Goal: Task Accomplishment & Management: Manage account settings

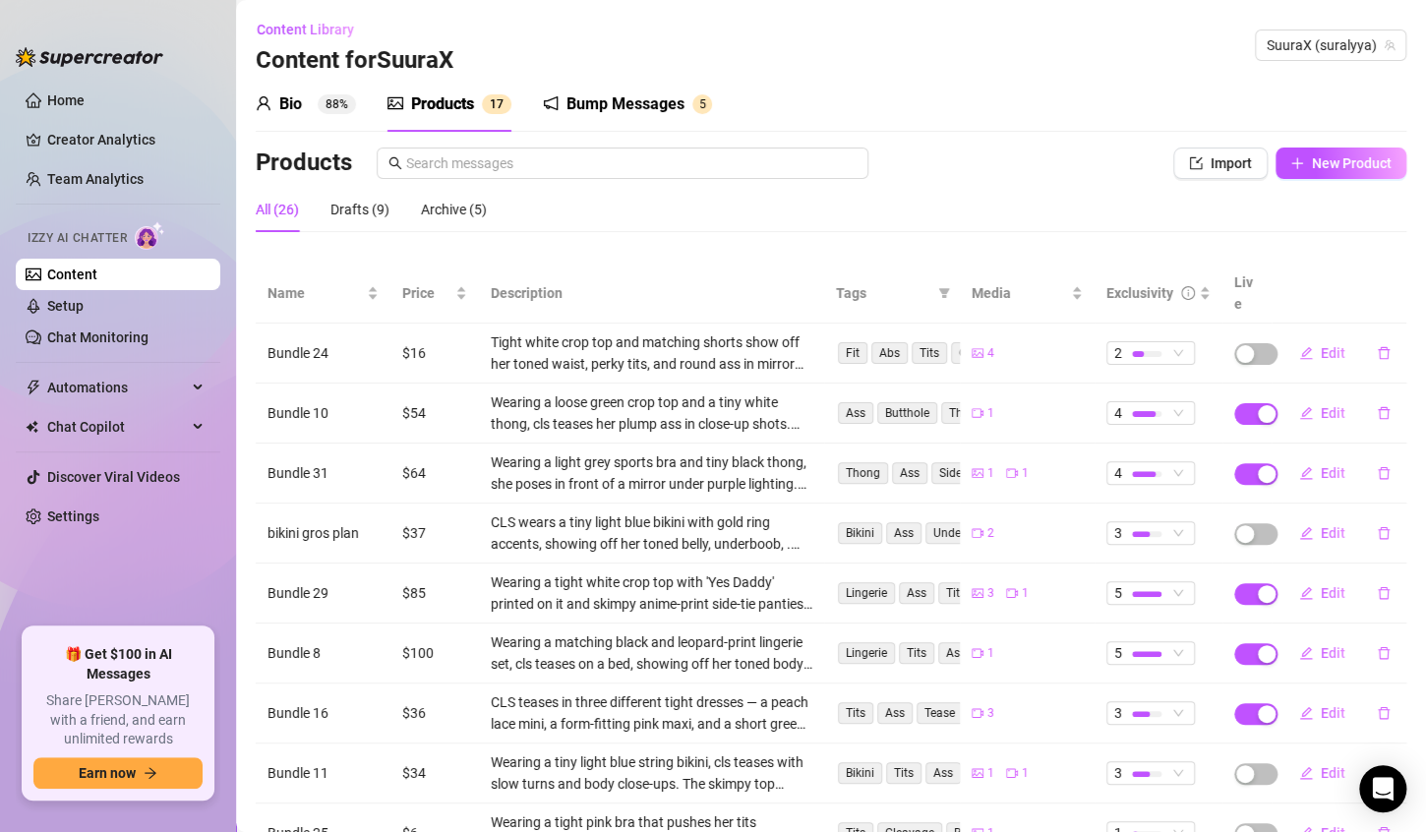
scroll to position [181, 0]
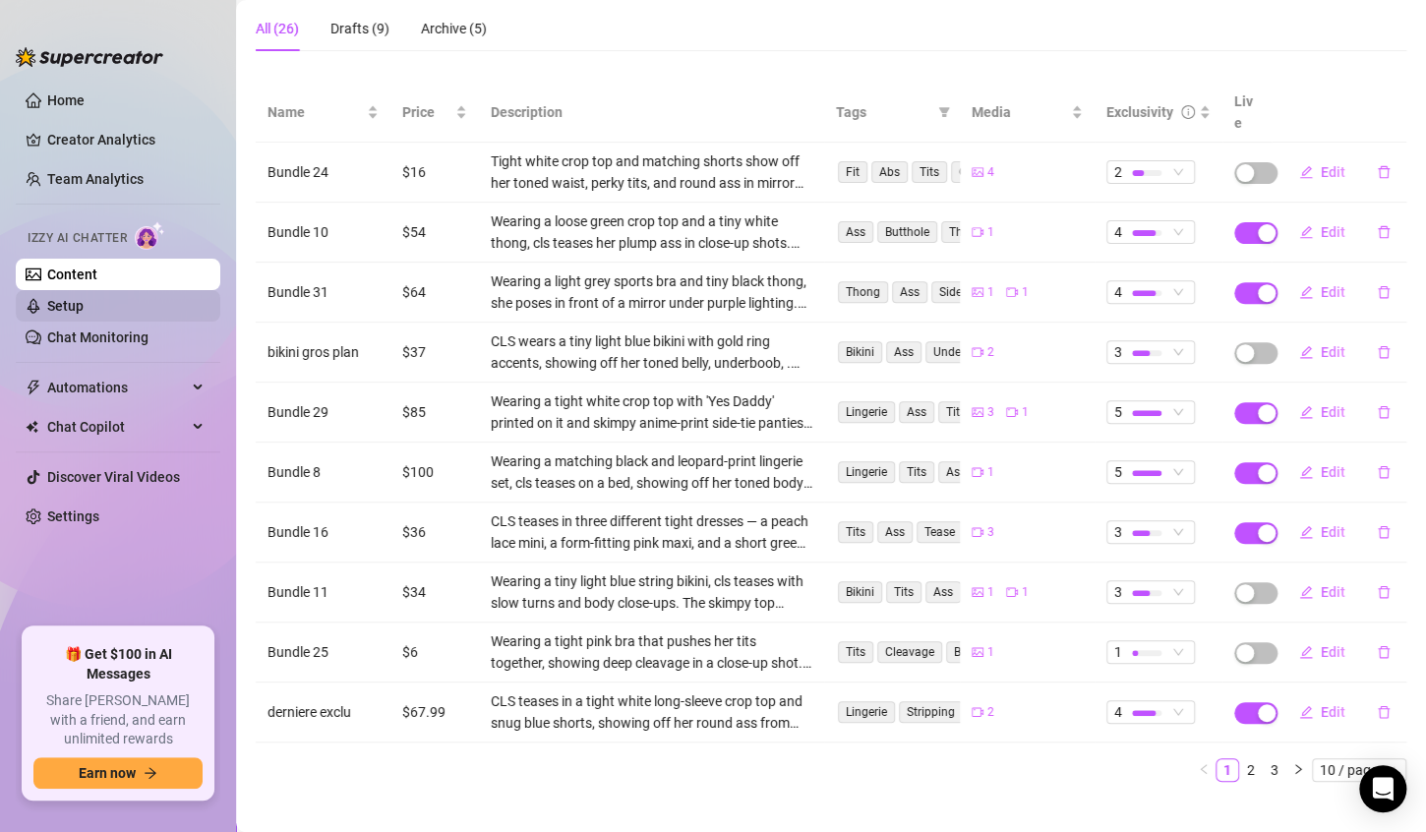
click at [84, 303] on link "Setup" at bounding box center [65, 306] width 36 height 16
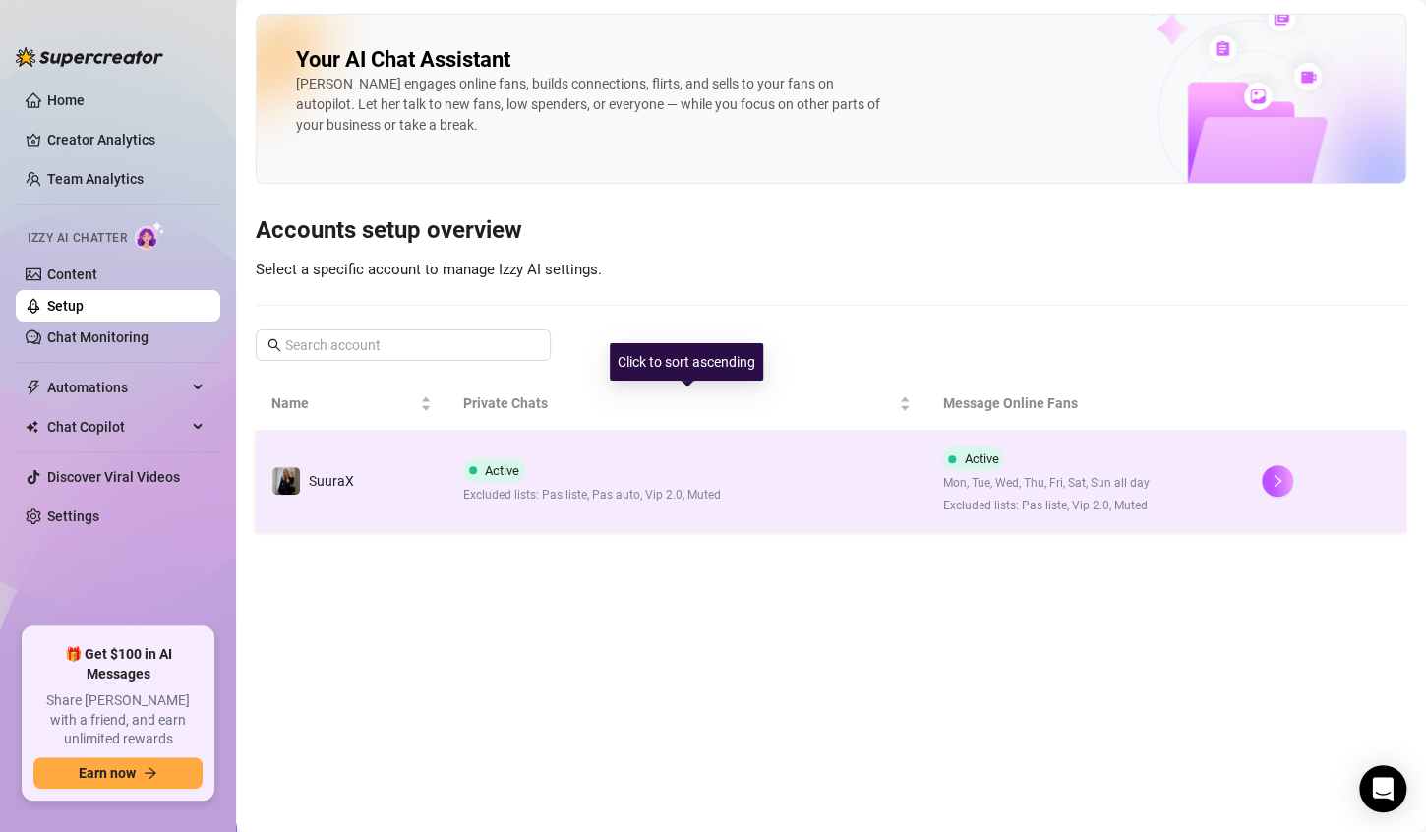
click at [683, 475] on div "Active Excluded lists: Pas liste, Pas auto, Vip 2.0, Muted" at bounding box center [592, 481] width 258 height 46
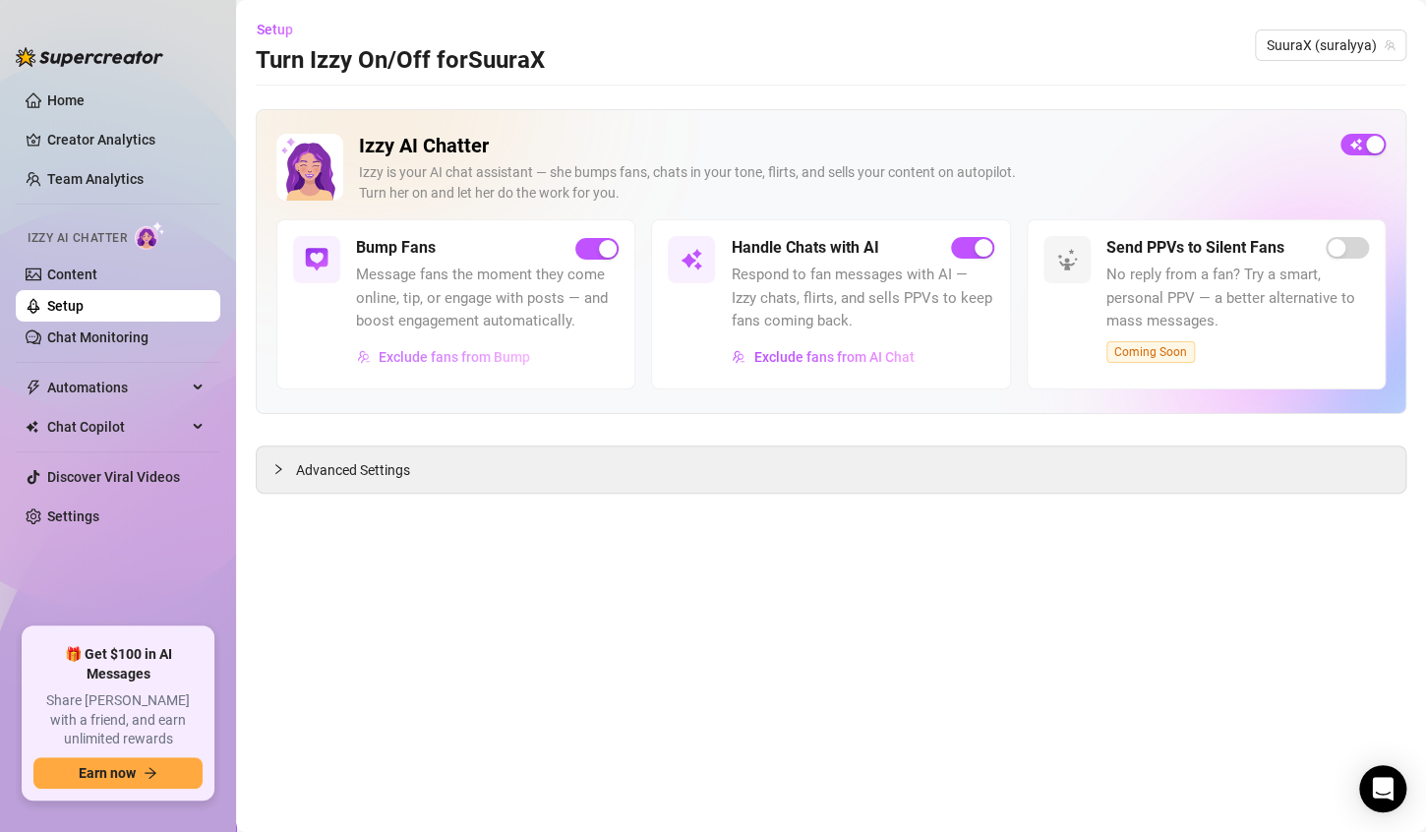
click at [506, 354] on span "Exclude fans from Bump" at bounding box center [454, 357] width 151 height 16
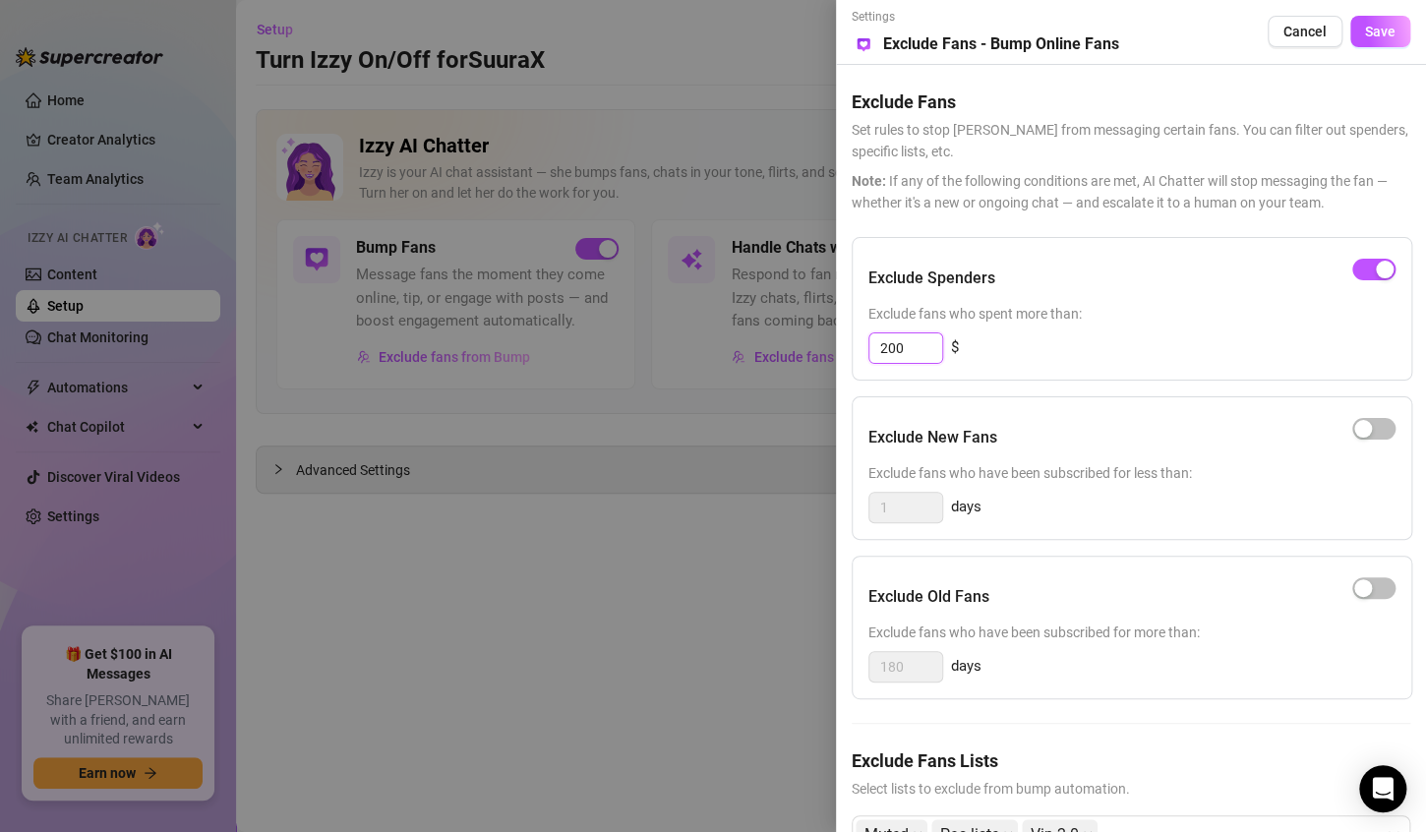
drag, startPoint x: 911, startPoint y: 352, endPoint x: 725, endPoint y: 375, distance: 188.2
click at [727, 379] on div "Settings Preview Exclude Fans - Bump Online Fans Cancel Save Exclude Fans Set r…" at bounding box center [713, 416] width 1426 height 832
type input "20"
click at [1372, 37] on span "Save" at bounding box center [1380, 32] width 30 height 16
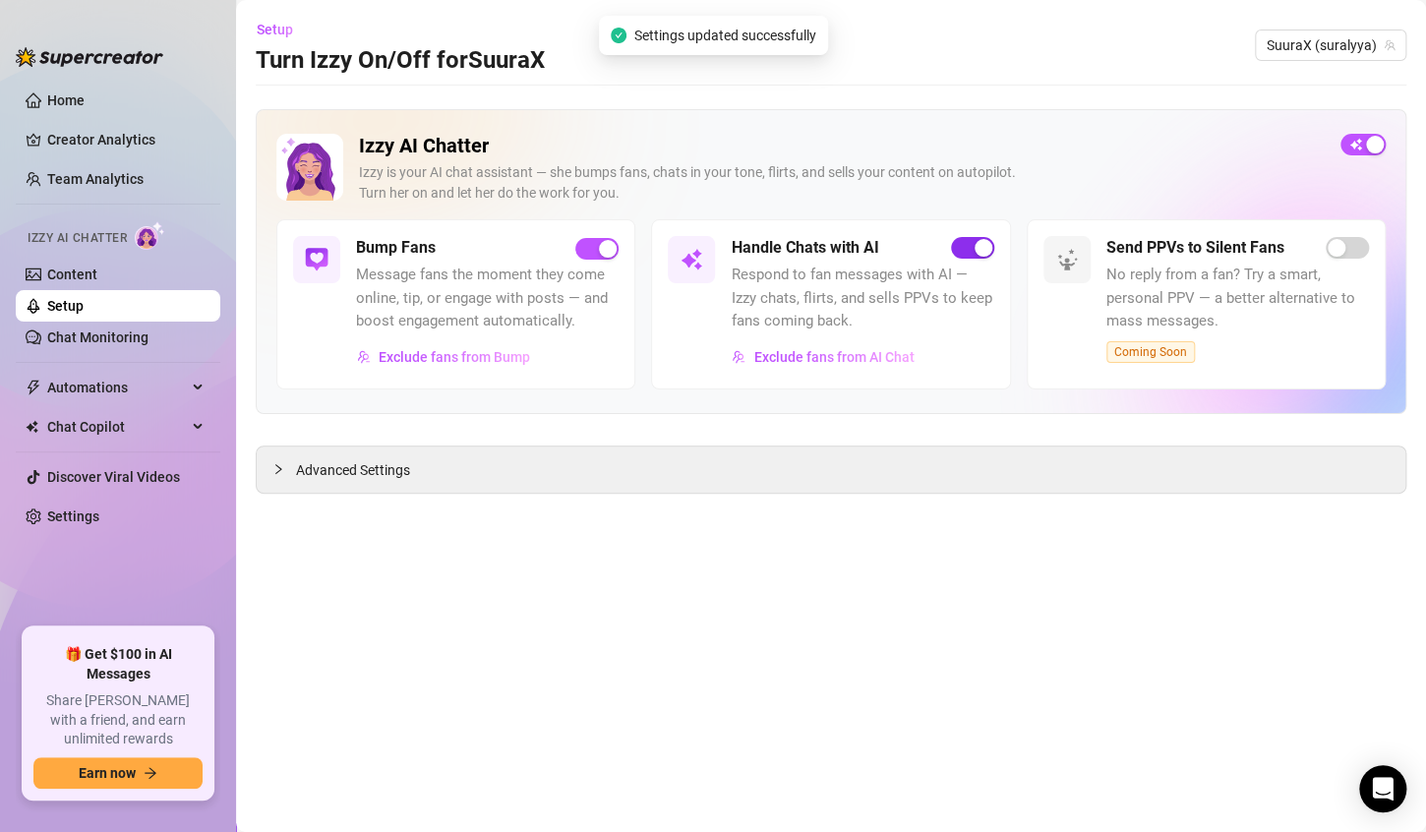
click at [986, 247] on div "button" at bounding box center [983, 248] width 18 height 18
click at [980, 244] on span "button" at bounding box center [972, 248] width 43 height 22
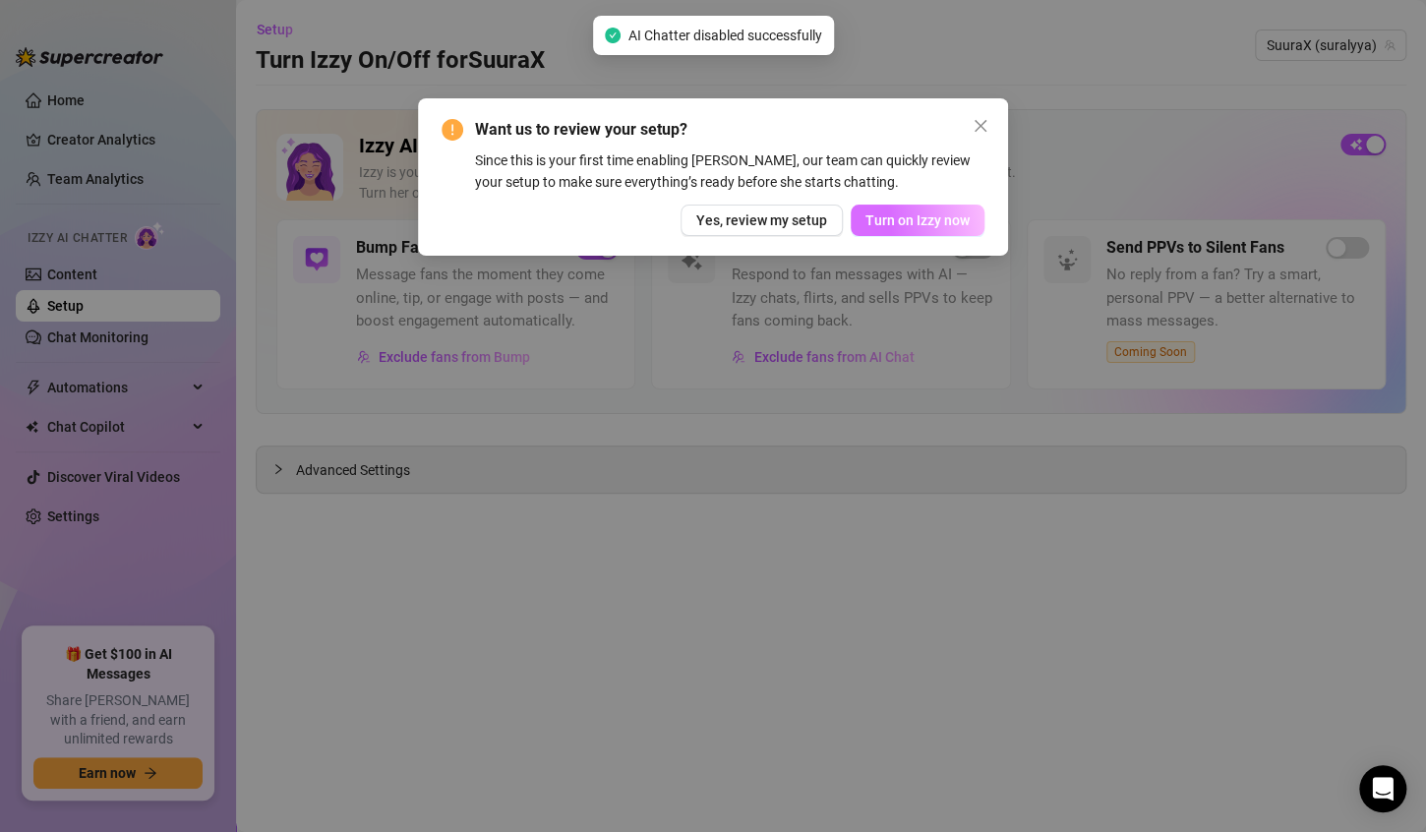
click at [915, 212] on span "Turn on Izzy now" at bounding box center [917, 220] width 104 height 16
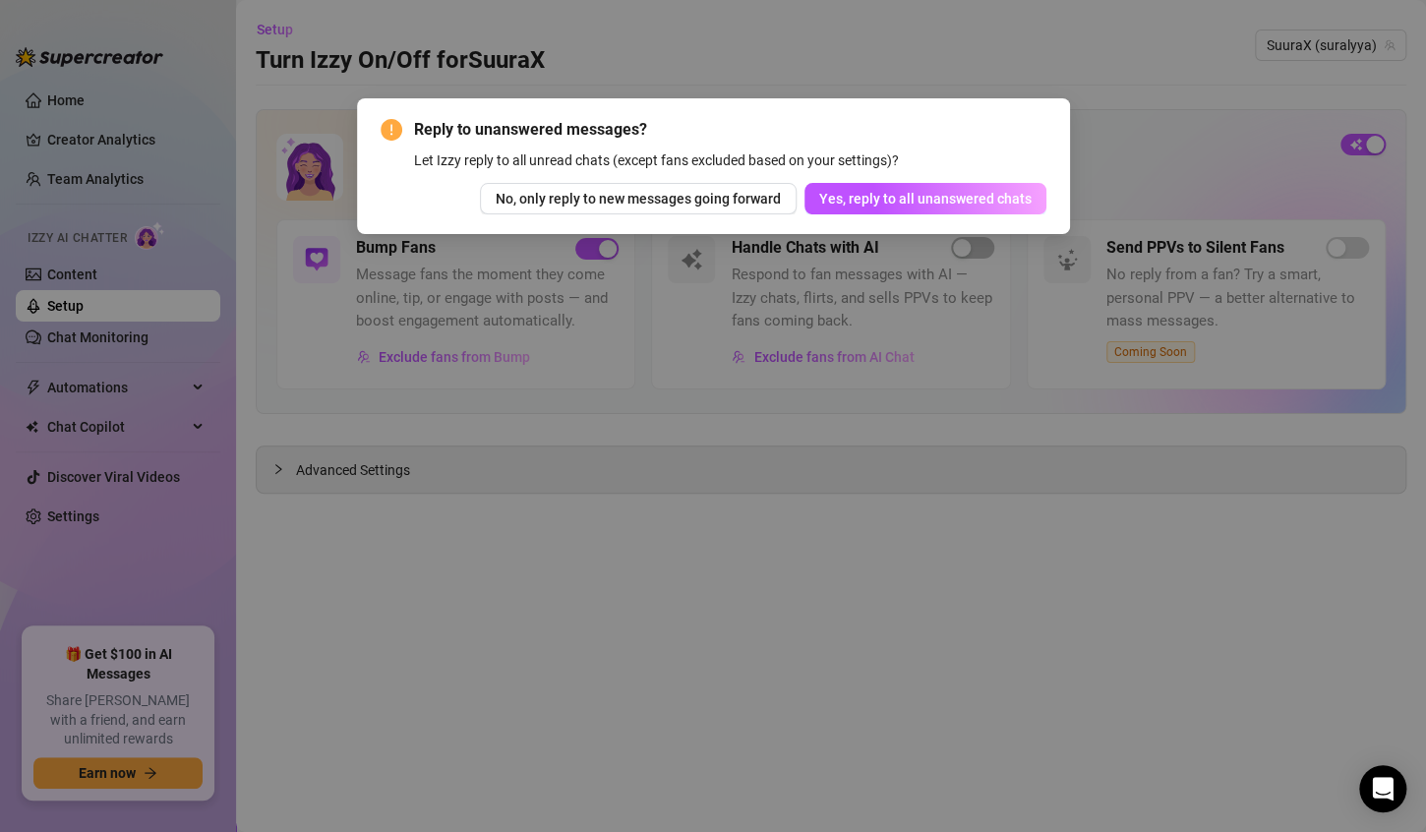
drag, startPoint x: 837, startPoint y: 343, endPoint x: 842, endPoint y: 326, distance: 17.4
click at [837, 342] on div "Reply to unanswered messages? Let Izzy reply to all unread chats (except fans e…" at bounding box center [713, 416] width 1426 height 832
click at [781, 205] on span "No, only reply to new messages going forward" at bounding box center [638, 199] width 285 height 16
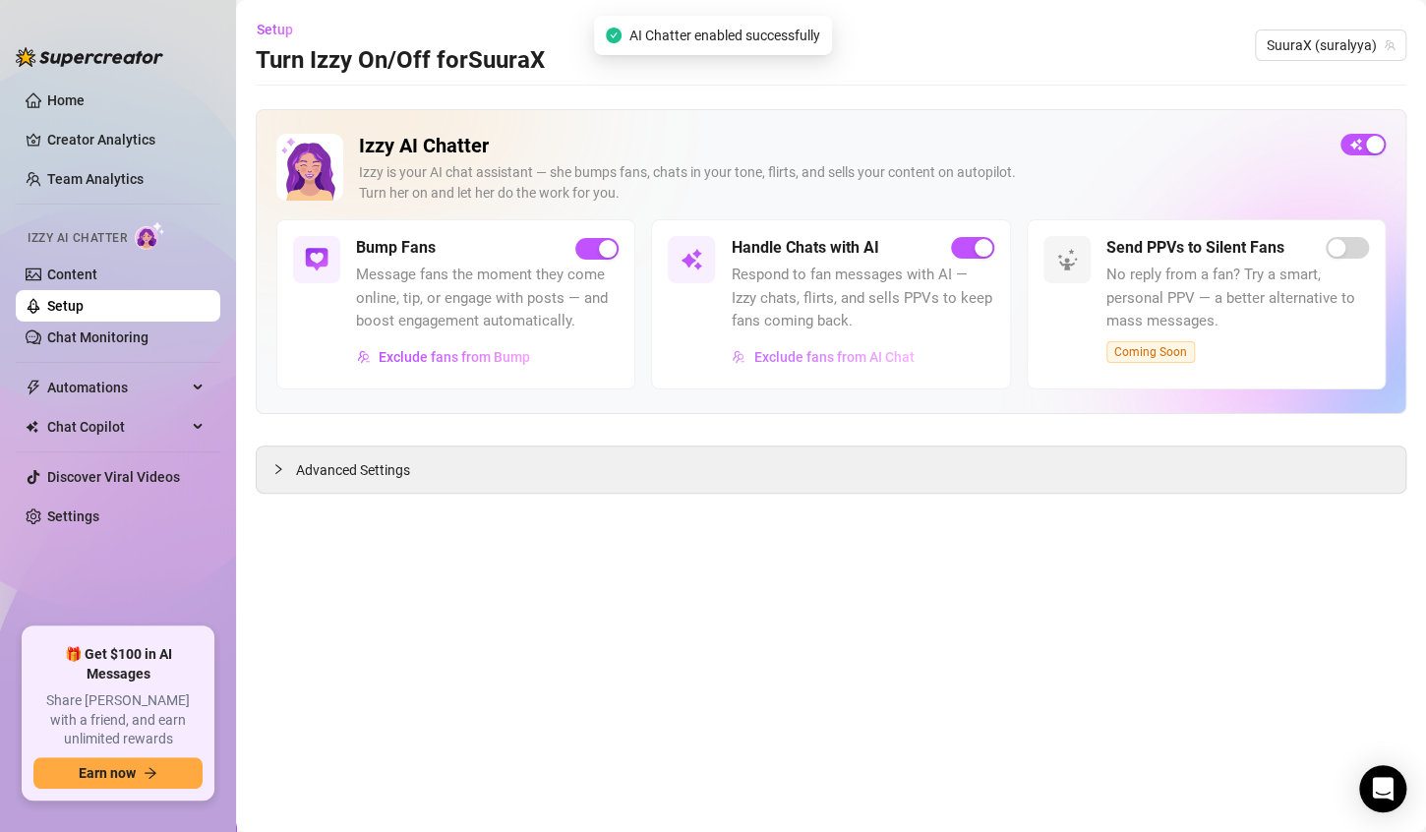
click at [861, 341] on button "Exclude fans from AI Chat" at bounding box center [823, 356] width 184 height 31
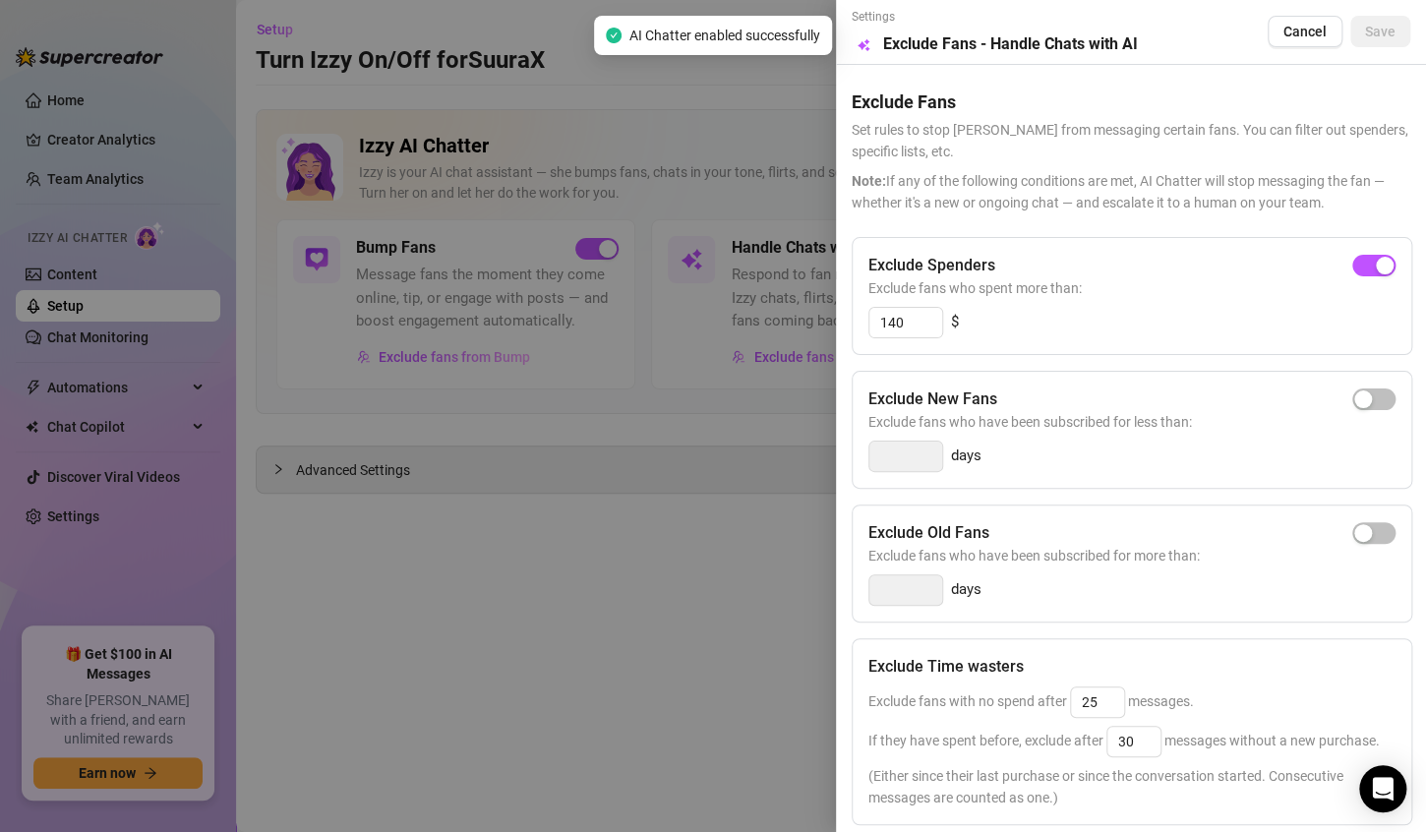
click at [679, 536] on div at bounding box center [713, 416] width 1426 height 832
